Goal: Task Accomplishment & Management: Manage account settings

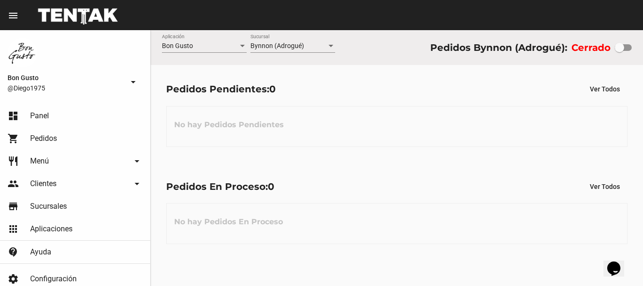
click at [624, 50] on div at bounding box center [622, 47] width 17 height 7
click at [619, 51] on input "checkbox" at bounding box center [619, 51] width 0 height 0
checkbox input "true"
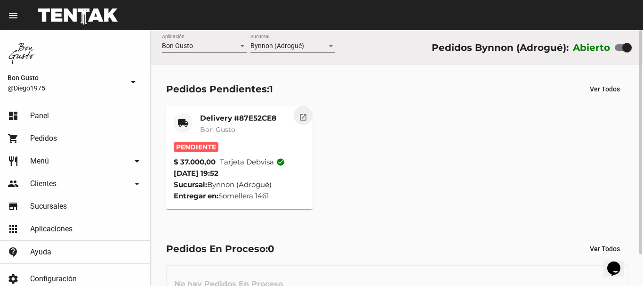
click at [298, 115] on button "open_in_new" at bounding box center [303, 115] width 19 height 19
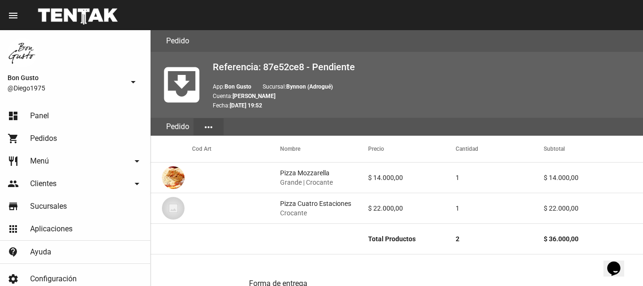
scroll to position [488, 0]
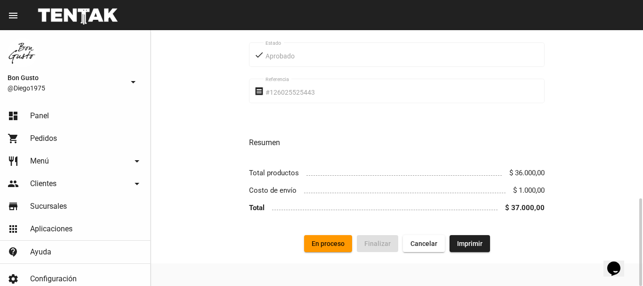
click at [328, 241] on span "En proceso" at bounding box center [327, 243] width 33 height 8
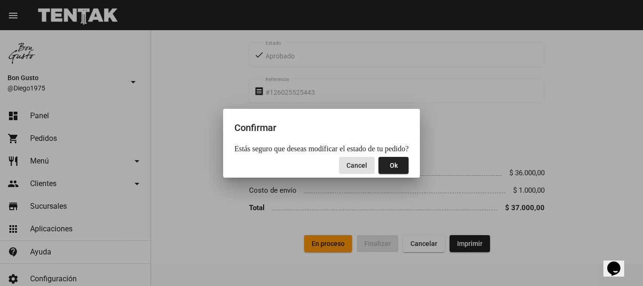
click at [390, 168] on span "Ok" at bounding box center [394, 165] width 8 height 8
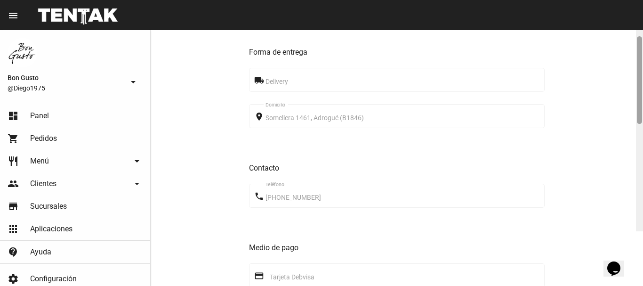
scroll to position [240, 0]
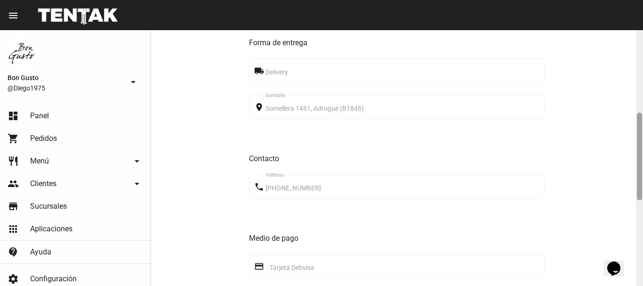
drag, startPoint x: 641, startPoint y: 101, endPoint x: 642, endPoint y: 184, distance: 82.8
click at [642, 184] on div at bounding box center [639, 157] width 7 height 255
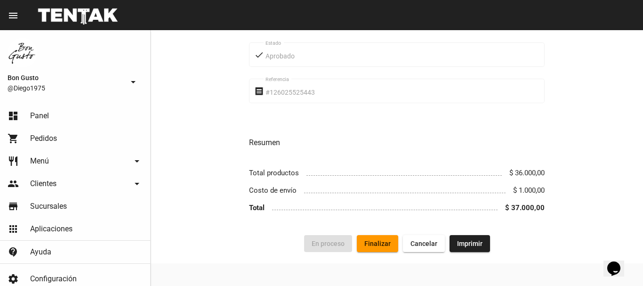
scroll to position [0, 0]
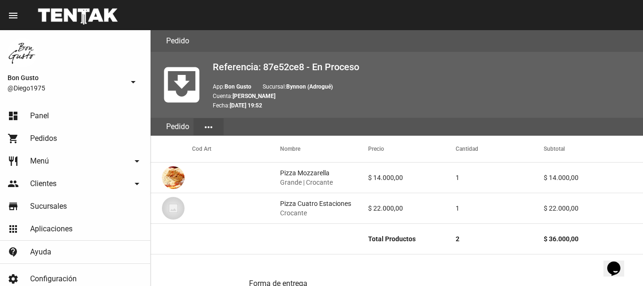
drag, startPoint x: 642, startPoint y: 122, endPoint x: 552, endPoint y: 169, distance: 101.4
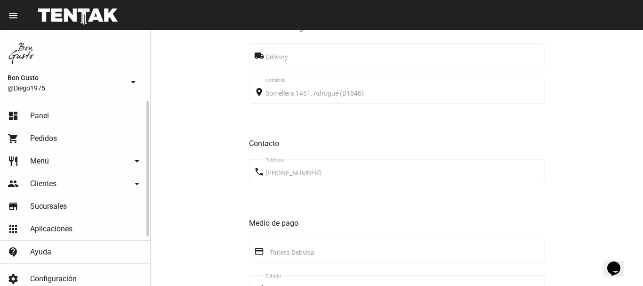
drag, startPoint x: 552, startPoint y: 169, endPoint x: 66, endPoint y: 113, distance: 489.1
click at [68, 118] on link "dashboard Panel" at bounding box center [75, 115] width 150 height 23
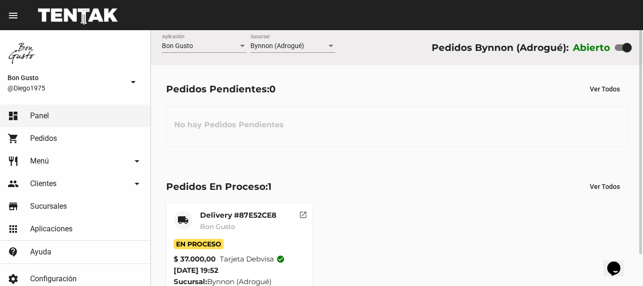
scroll to position [36, 0]
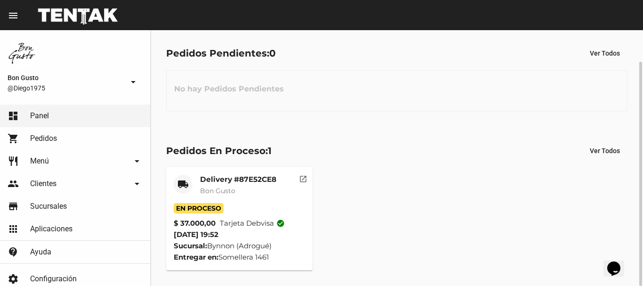
click at [299, 176] on mat-icon "open_in_new" at bounding box center [303, 177] width 8 height 8
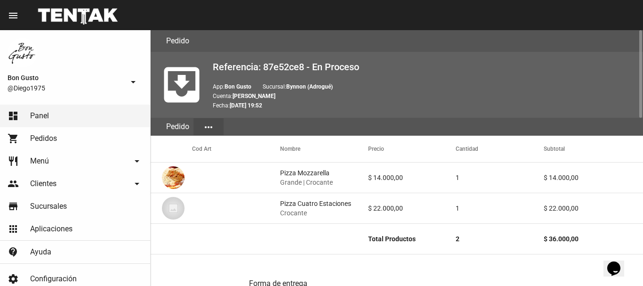
scroll to position [488, 0]
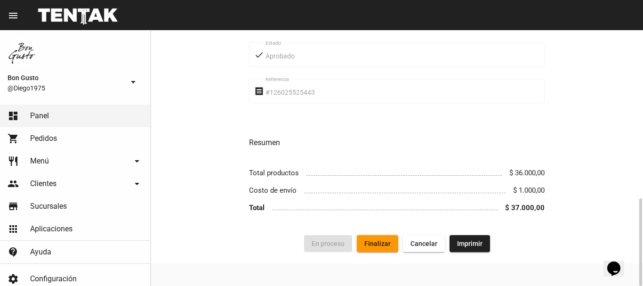
click at [379, 240] on span "Finalizar" at bounding box center [377, 243] width 26 height 8
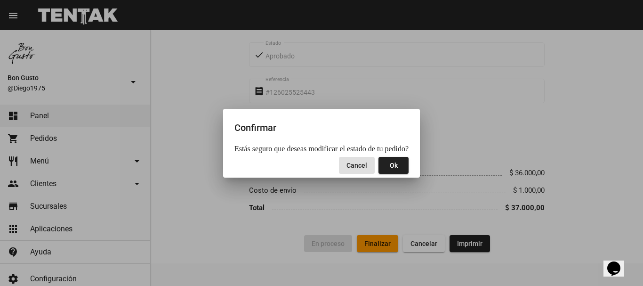
click at [398, 166] on button "Ok" at bounding box center [393, 165] width 30 height 17
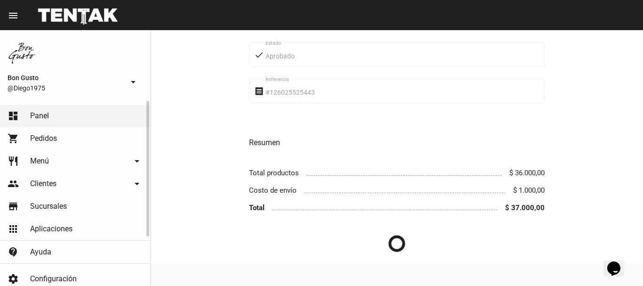
click at [120, 113] on link "dashboard Panel" at bounding box center [75, 115] width 150 height 23
